Goal: Task Accomplishment & Management: Complete application form

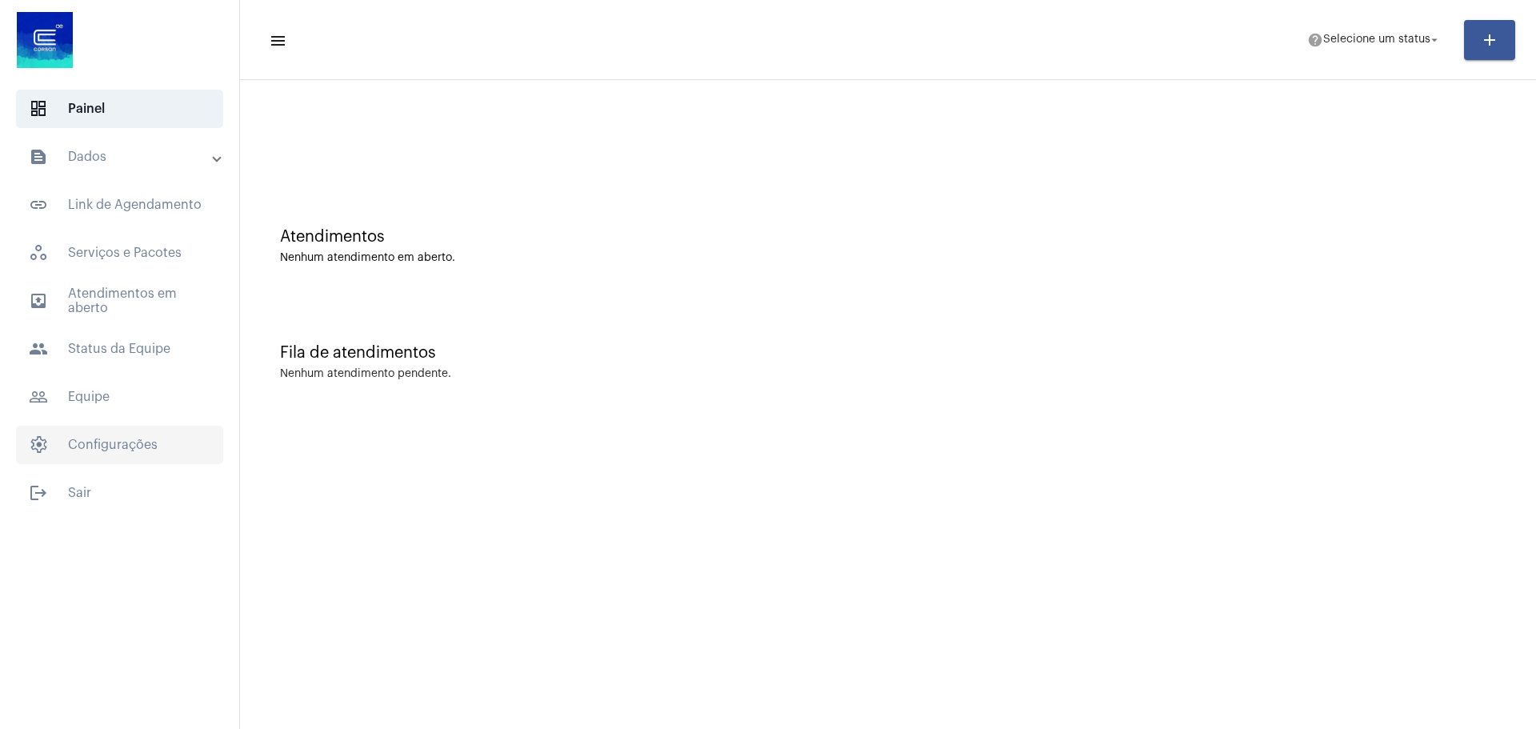
click at [118, 446] on span "settings Configurações" at bounding box center [119, 445] width 207 height 38
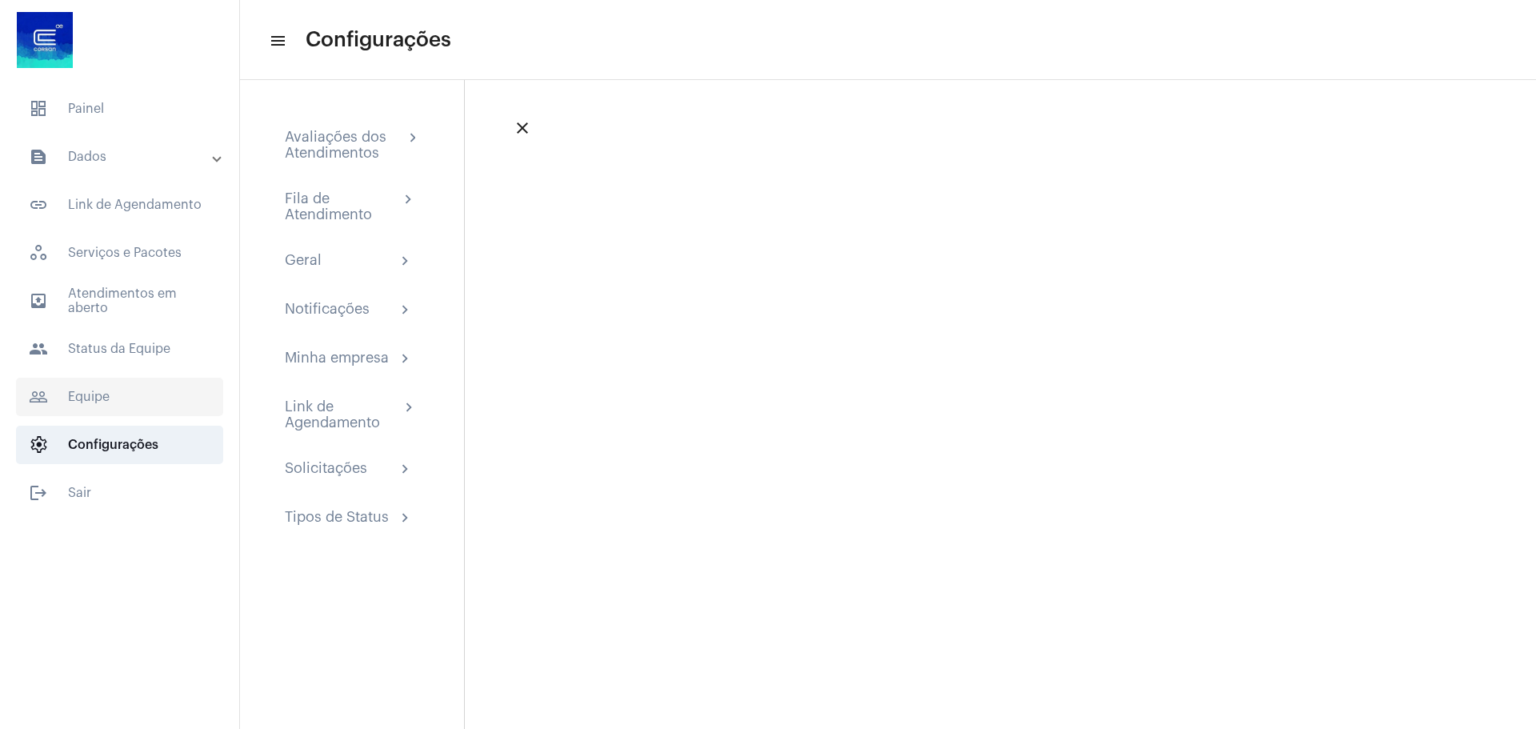
click at [99, 406] on span "people_outline Equipe" at bounding box center [119, 397] width 207 height 38
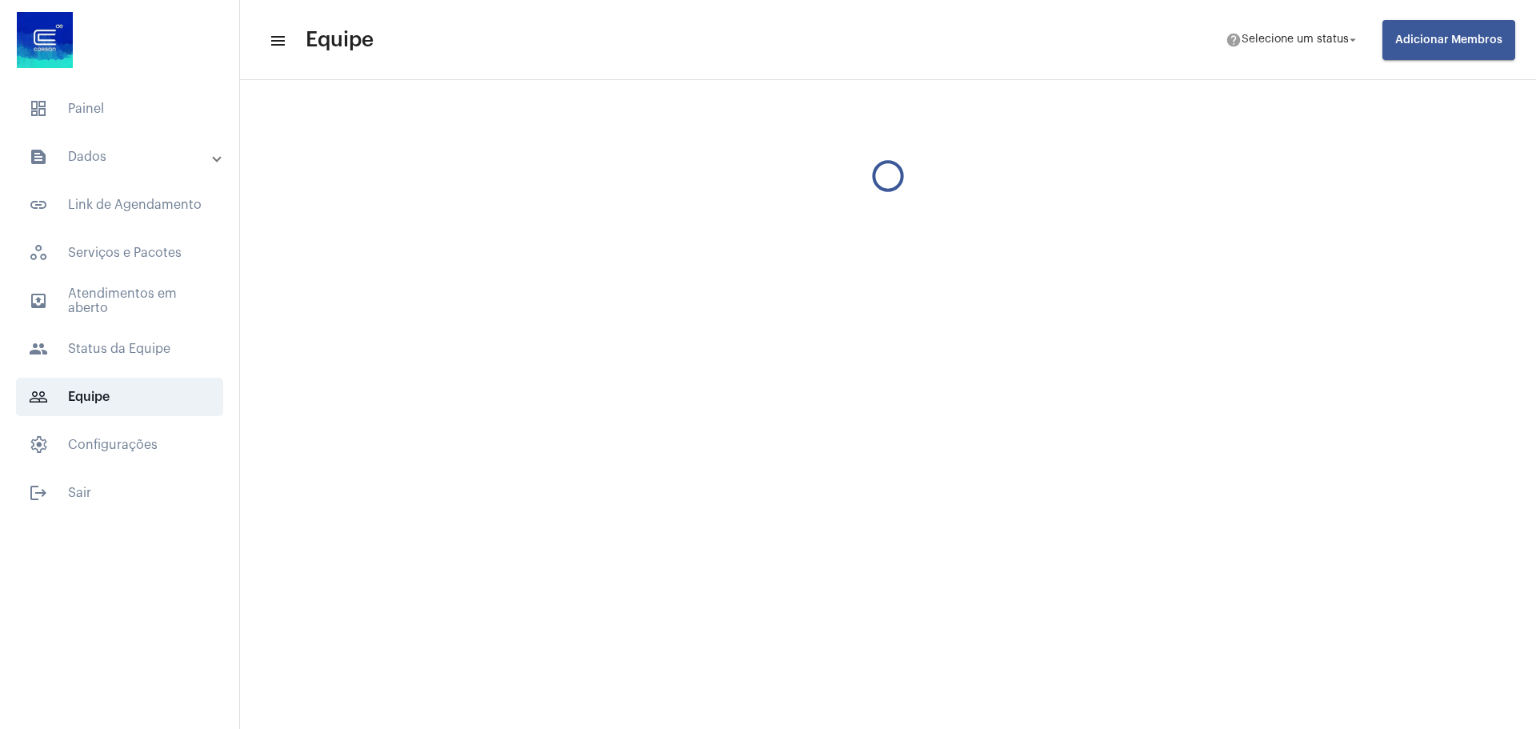
click at [1440, 41] on span "Adicionar Membros" at bounding box center [1448, 39] width 107 height 11
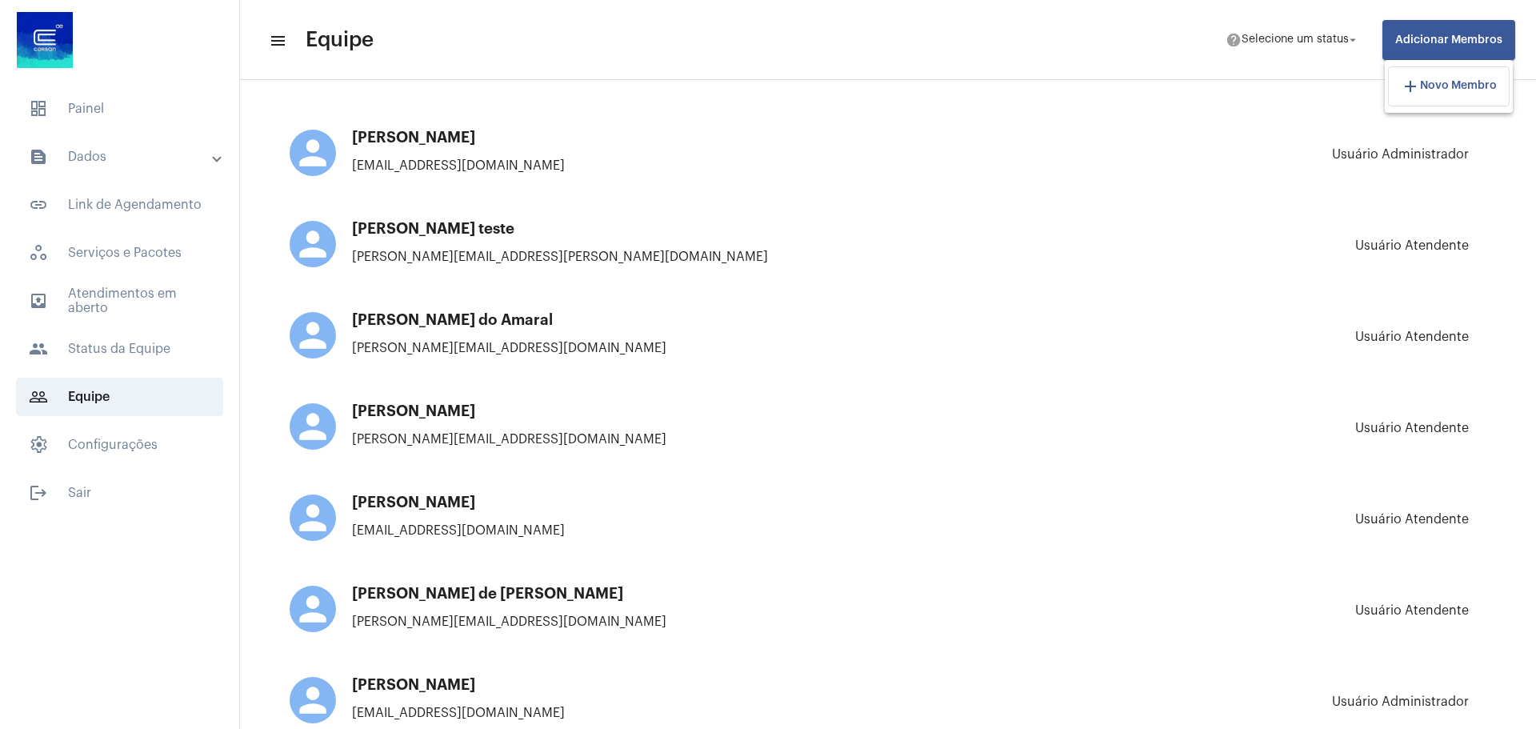
click at [1435, 84] on span "Novo Membro" at bounding box center [1458, 86] width 77 height 11
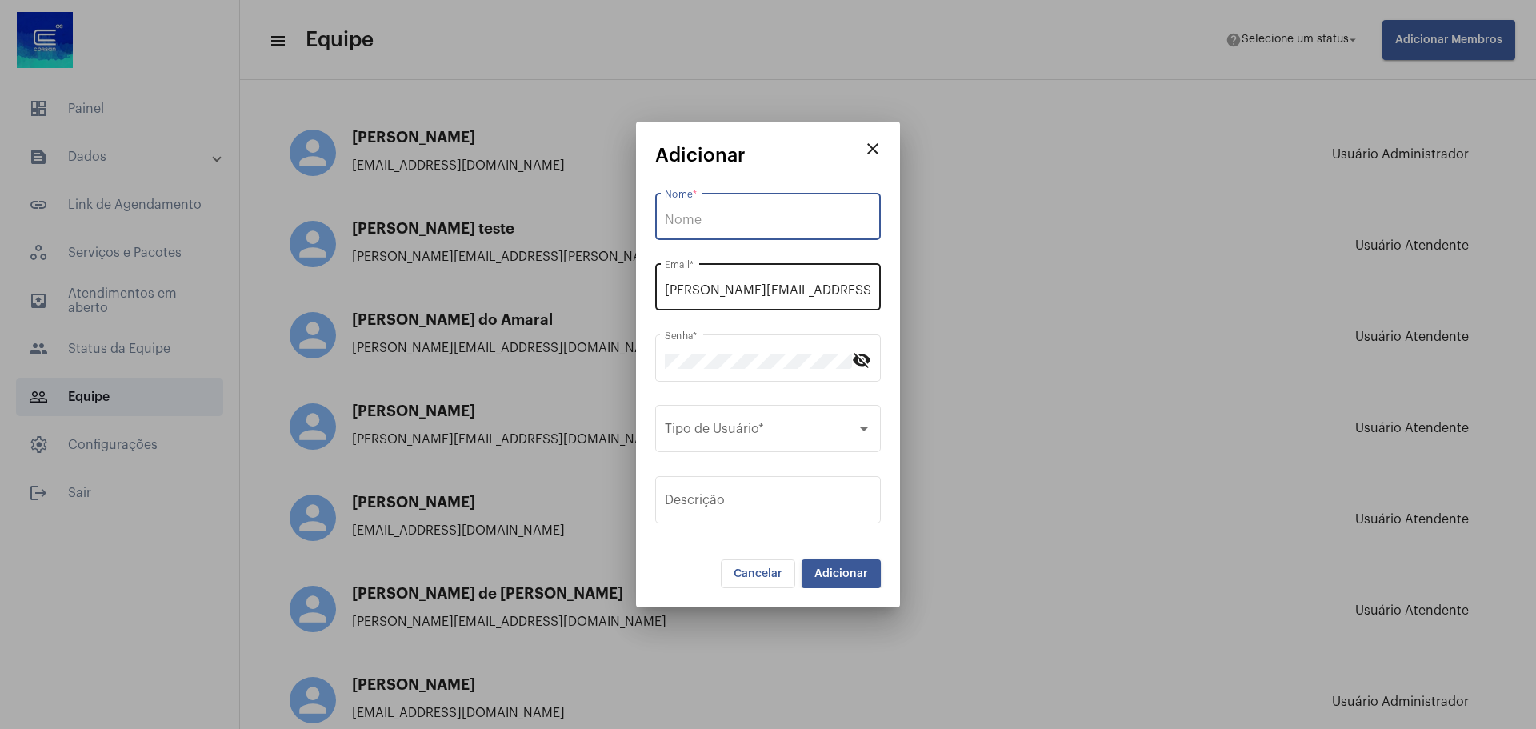
click at [805, 292] on input "[PERSON_NAME][EMAIL_ADDRESS][DOMAIN_NAME]" at bounding box center [768, 290] width 206 height 14
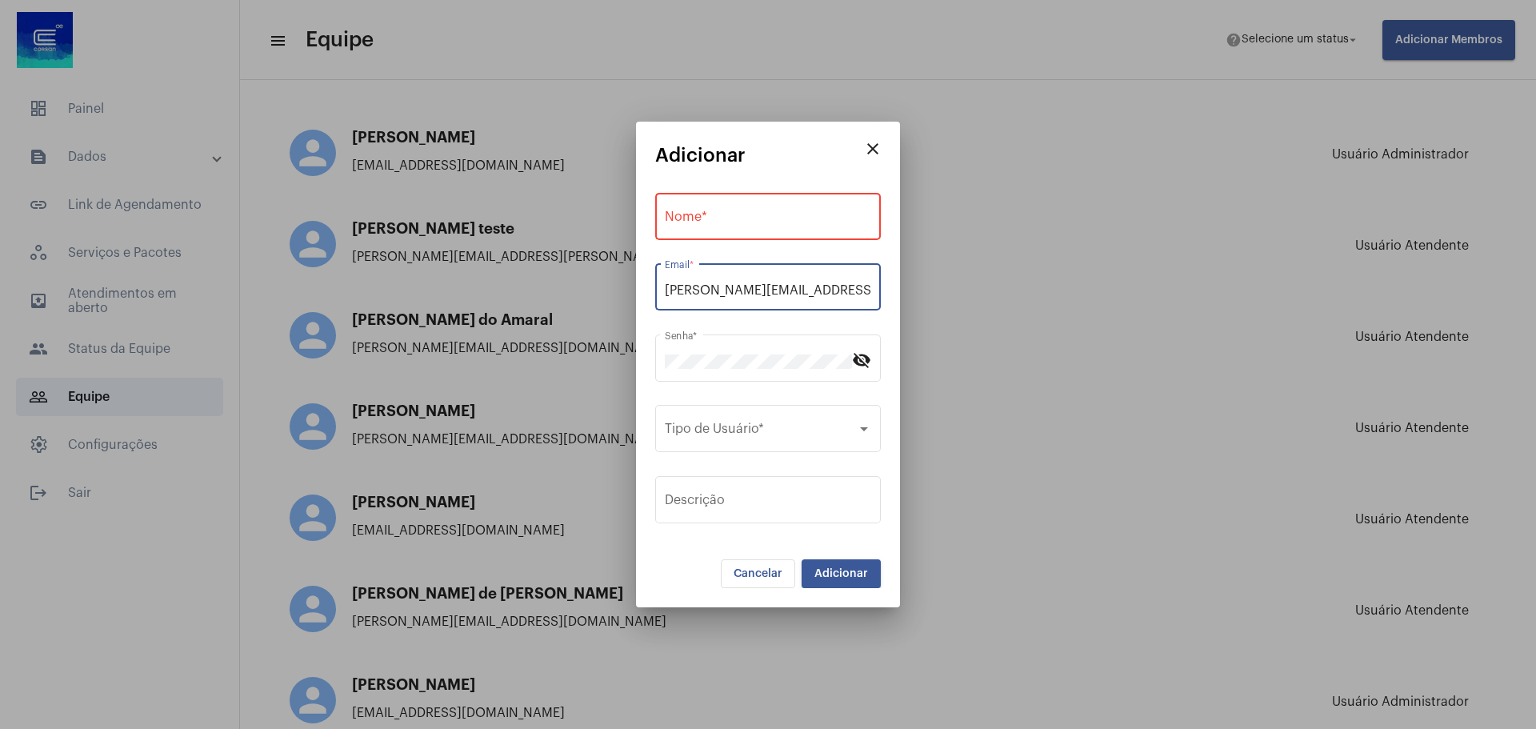
click at [805, 292] on input "[PERSON_NAME][EMAIL_ADDRESS][DOMAIN_NAME]" at bounding box center [768, 290] width 206 height 14
paste input "[PERSON_NAME]"
type input "[PERSON_NAME][EMAIL_ADDRESS][DOMAIN_NAME]"
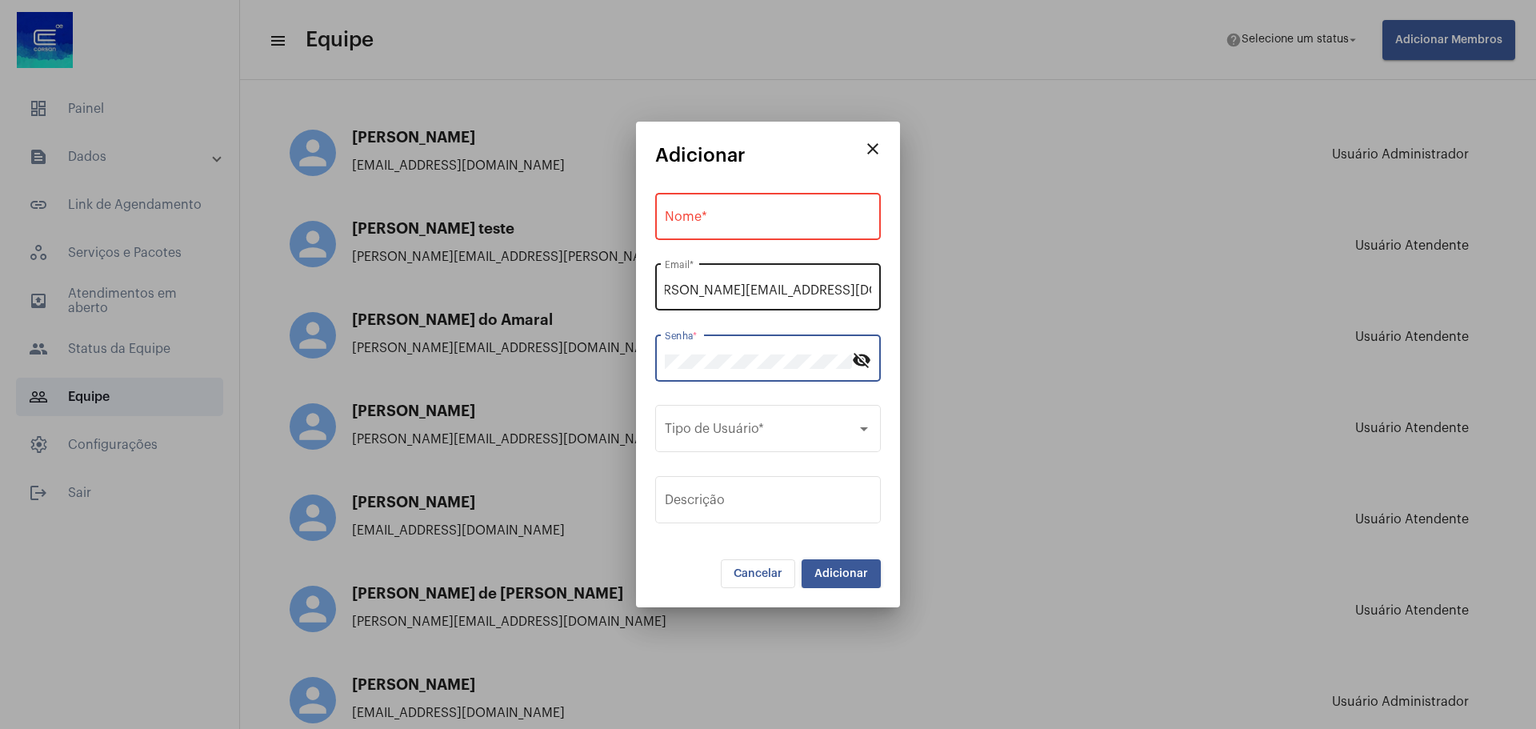
scroll to position [0, 0]
click at [746, 213] on input "Nome *" at bounding box center [768, 220] width 206 height 14
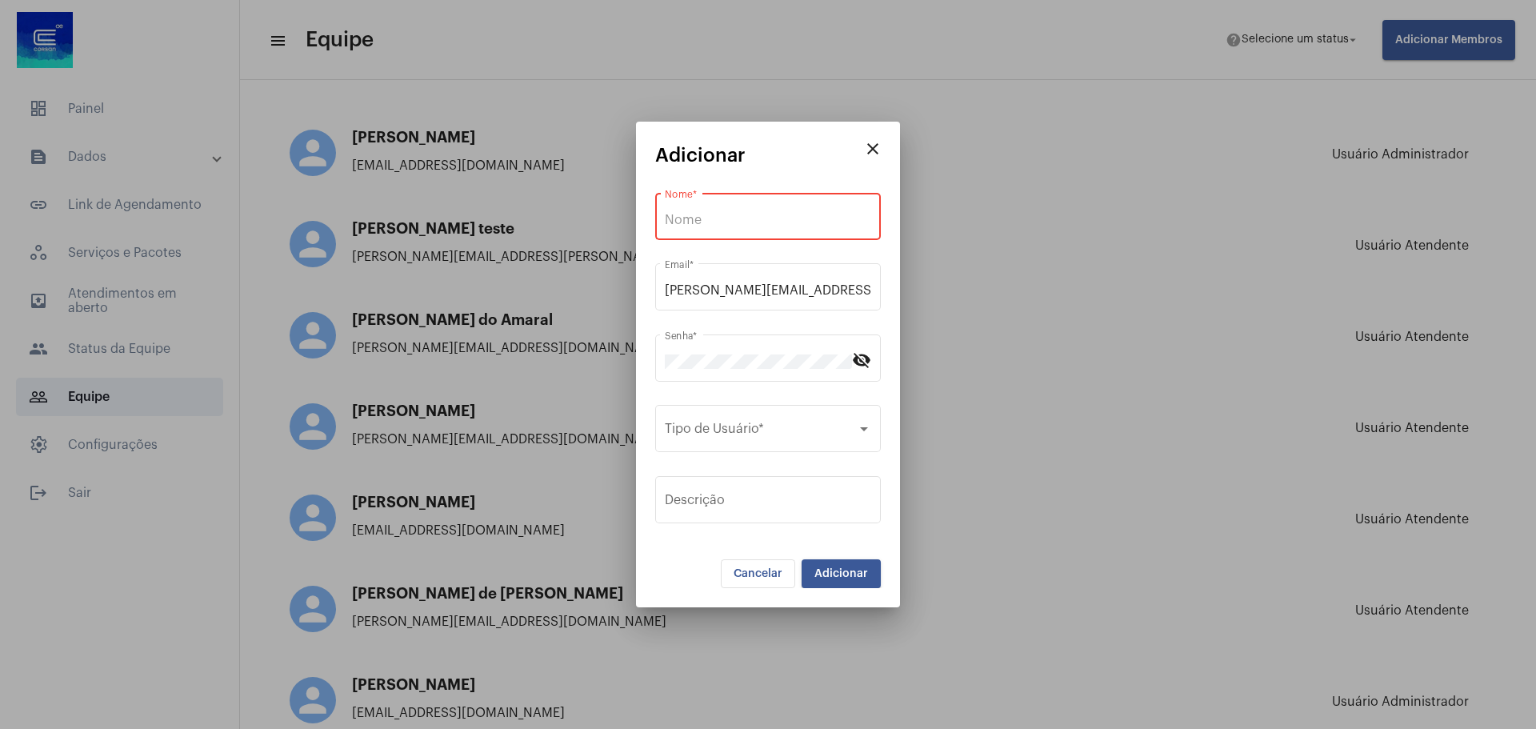
drag, startPoint x: 764, startPoint y: 226, endPoint x: 768, endPoint y: 206, distance: 19.6
click at [765, 223] on input "Nome *" at bounding box center [768, 220] width 206 height 14
click at [768, 206] on div "Nome *" at bounding box center [768, 215] width 206 height 50
paste input "[PERSON_NAME]"
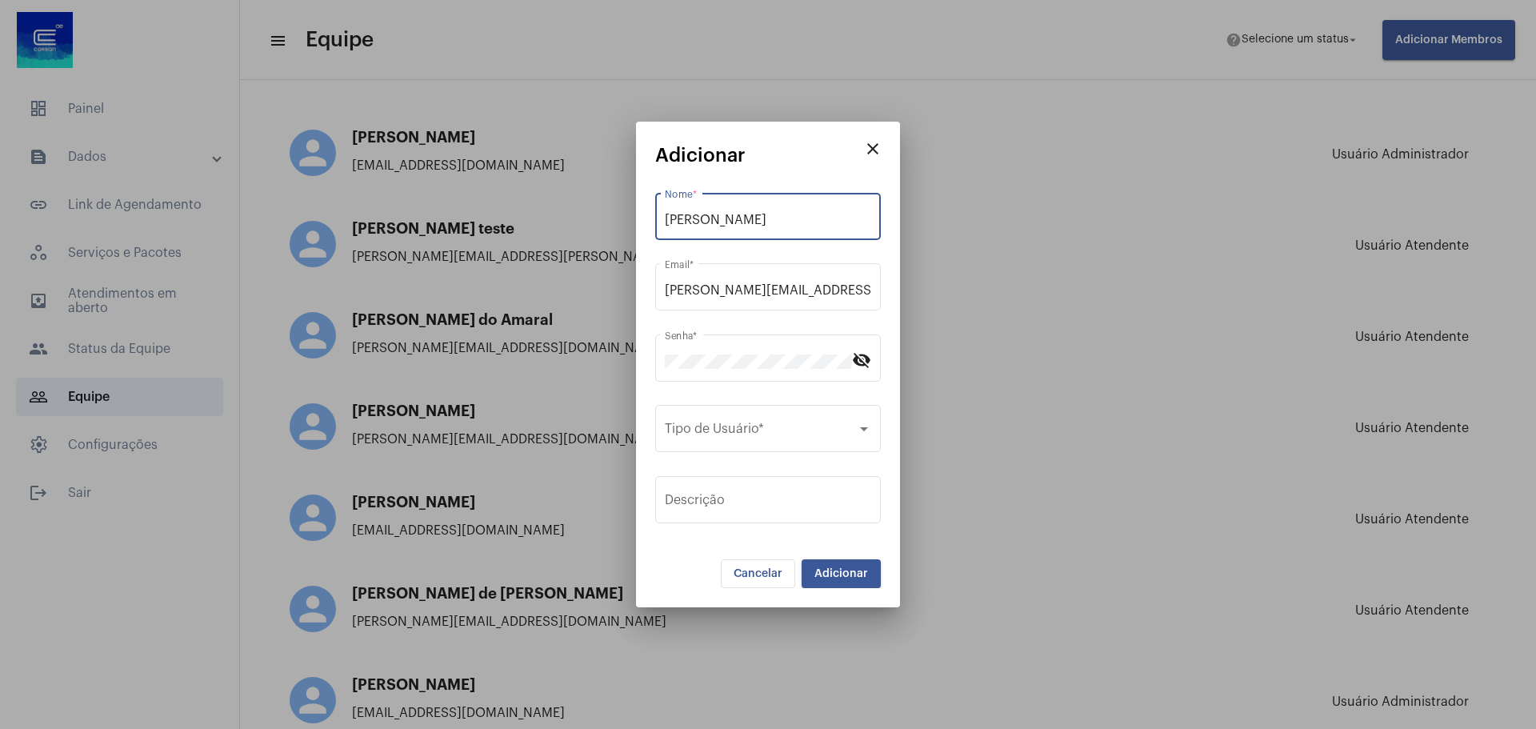
type input "[PERSON_NAME]"
click at [764, 442] on div "Tipo de Usuário *" at bounding box center [768, 427] width 206 height 50
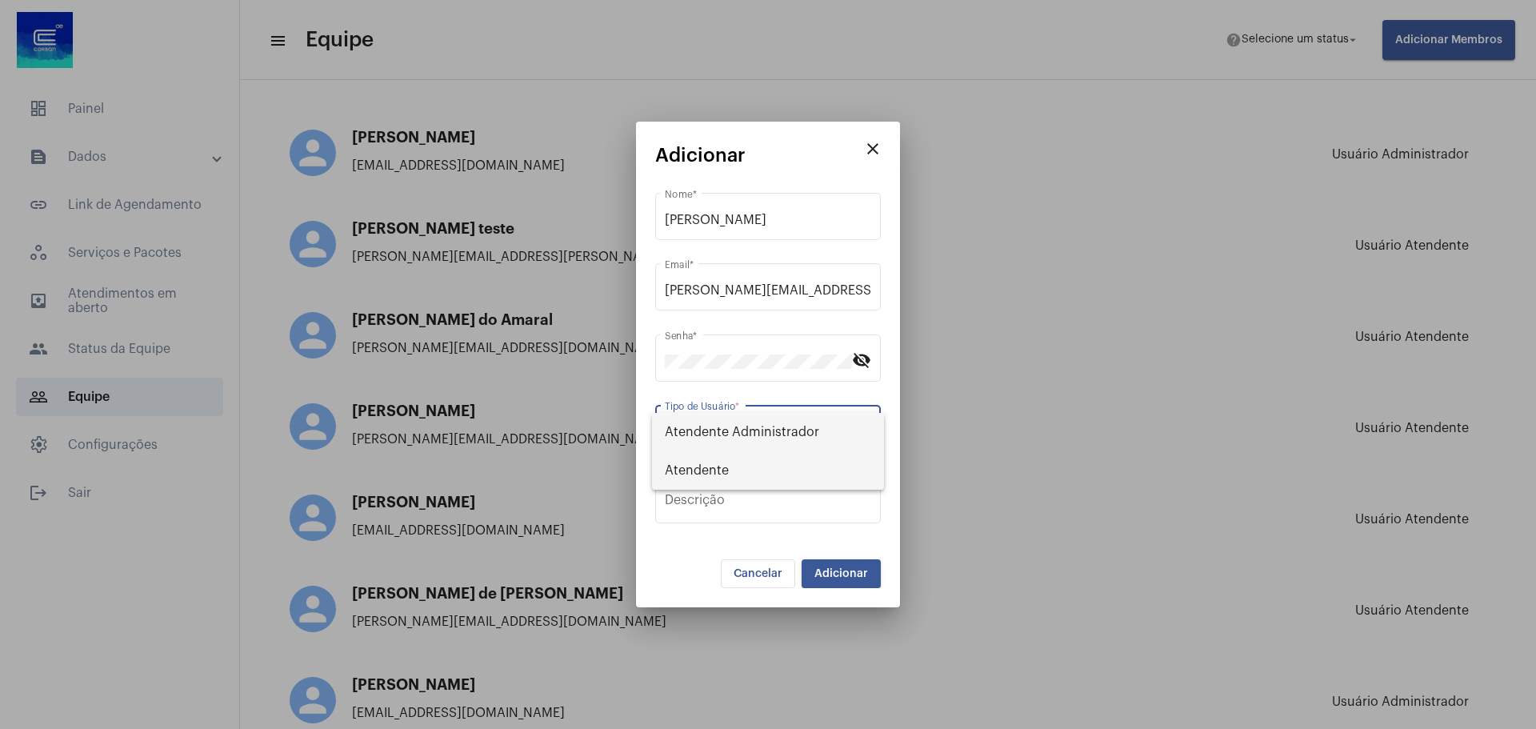
click at [746, 466] on span "Atendente" at bounding box center [768, 470] width 206 height 38
click at [831, 574] on span "Adicionar" at bounding box center [841, 573] width 54 height 11
